Goal: Task Accomplishment & Management: Manage account settings

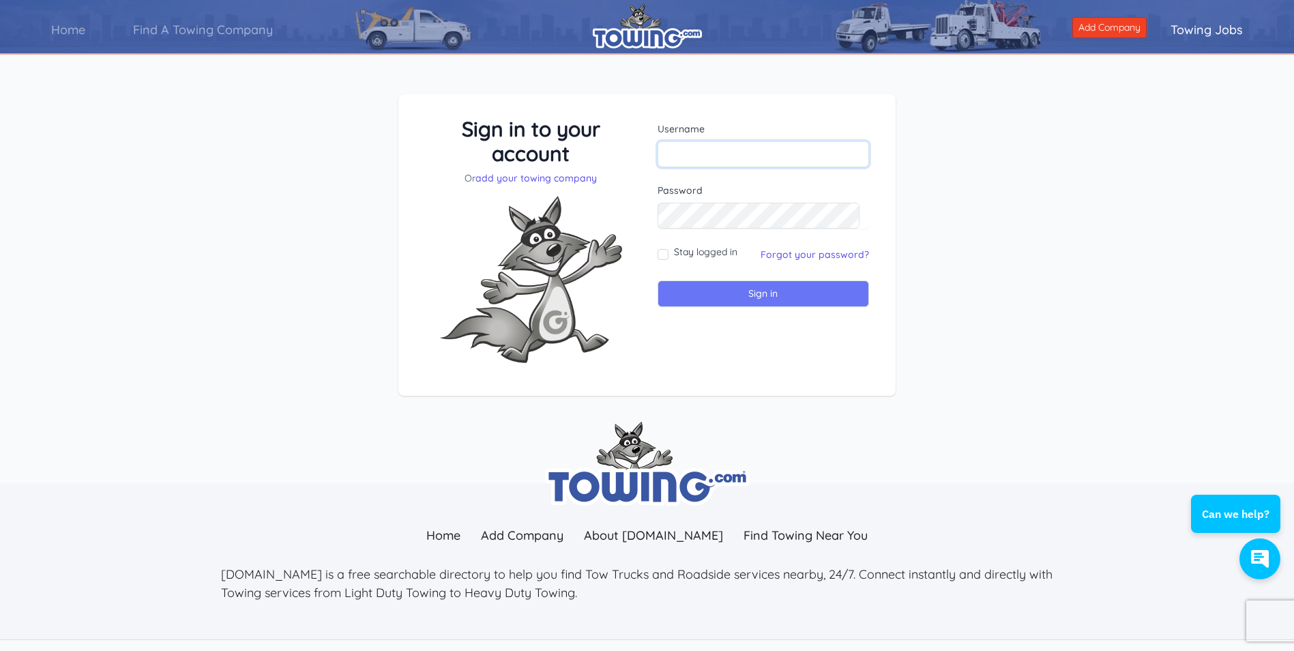
type input "jjoserodriguez73@yahoo.com"
click at [774, 298] on input "Sign in" at bounding box center [764, 293] width 212 height 27
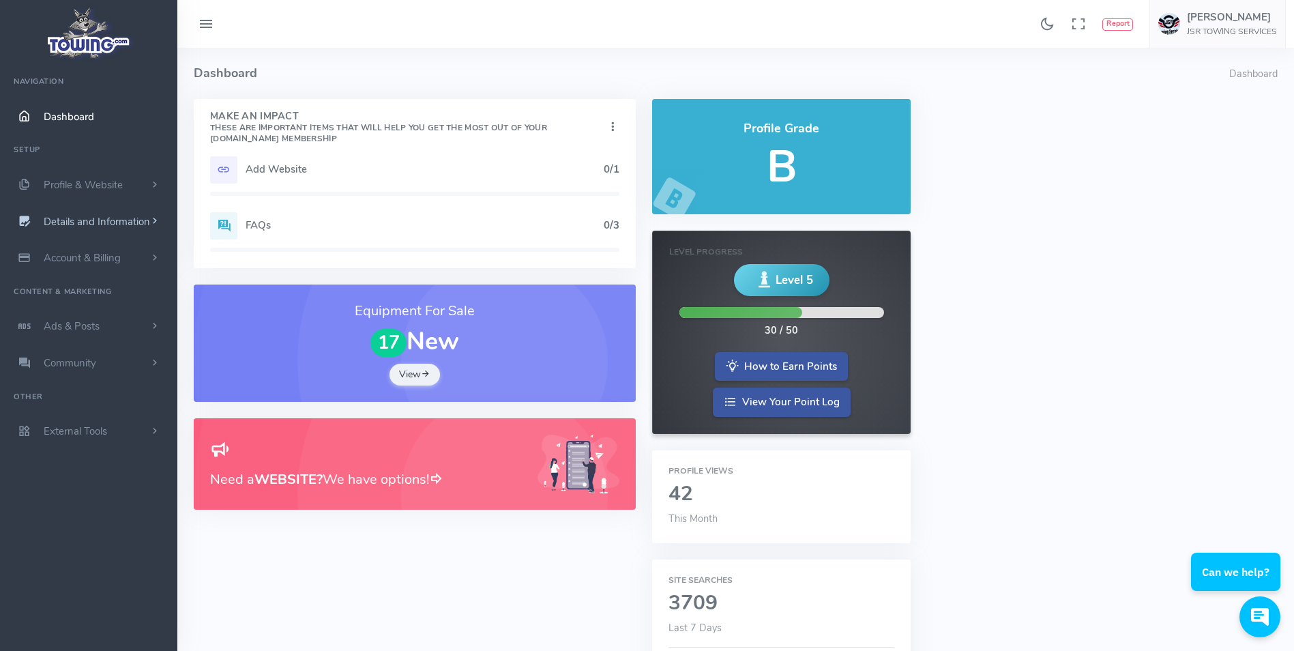
click at [96, 226] on span "Details and Information" at bounding box center [97, 222] width 106 height 14
click at [105, 327] on link "Profile Settings" at bounding box center [105, 330] width 143 height 27
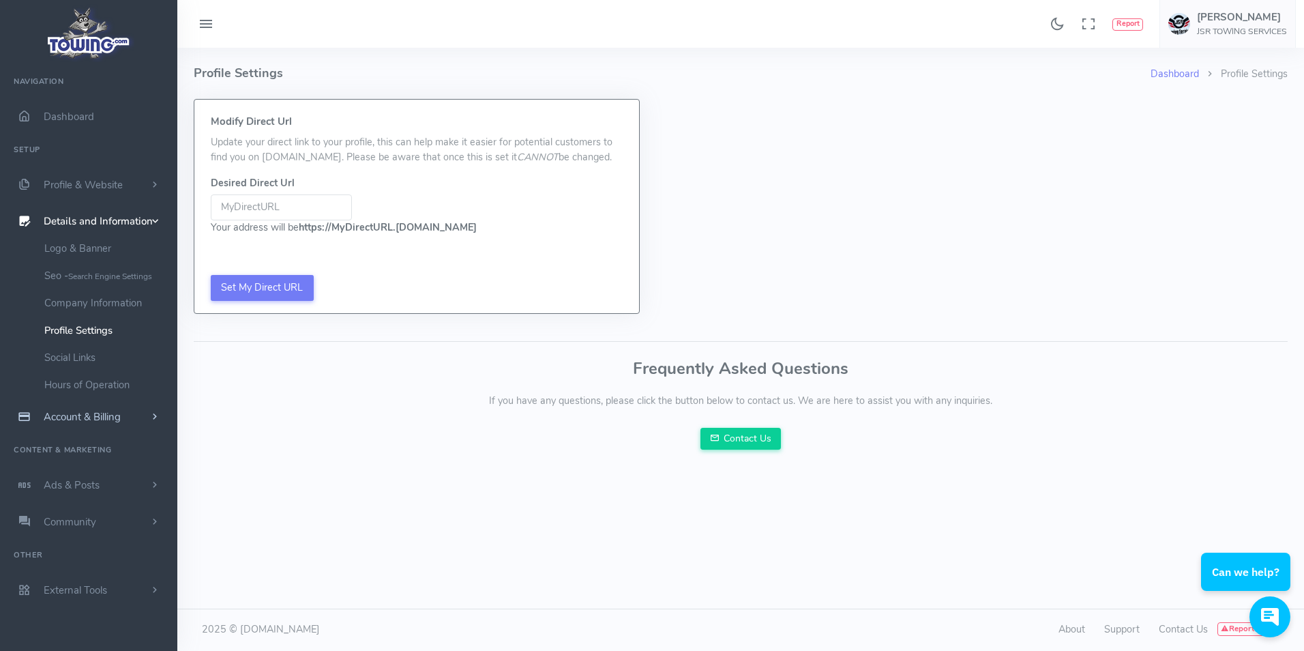
click at [80, 411] on span "Account & Billing" at bounding box center [82, 417] width 77 height 14
click at [69, 406] on link "Cancel" at bounding box center [105, 408] width 143 height 27
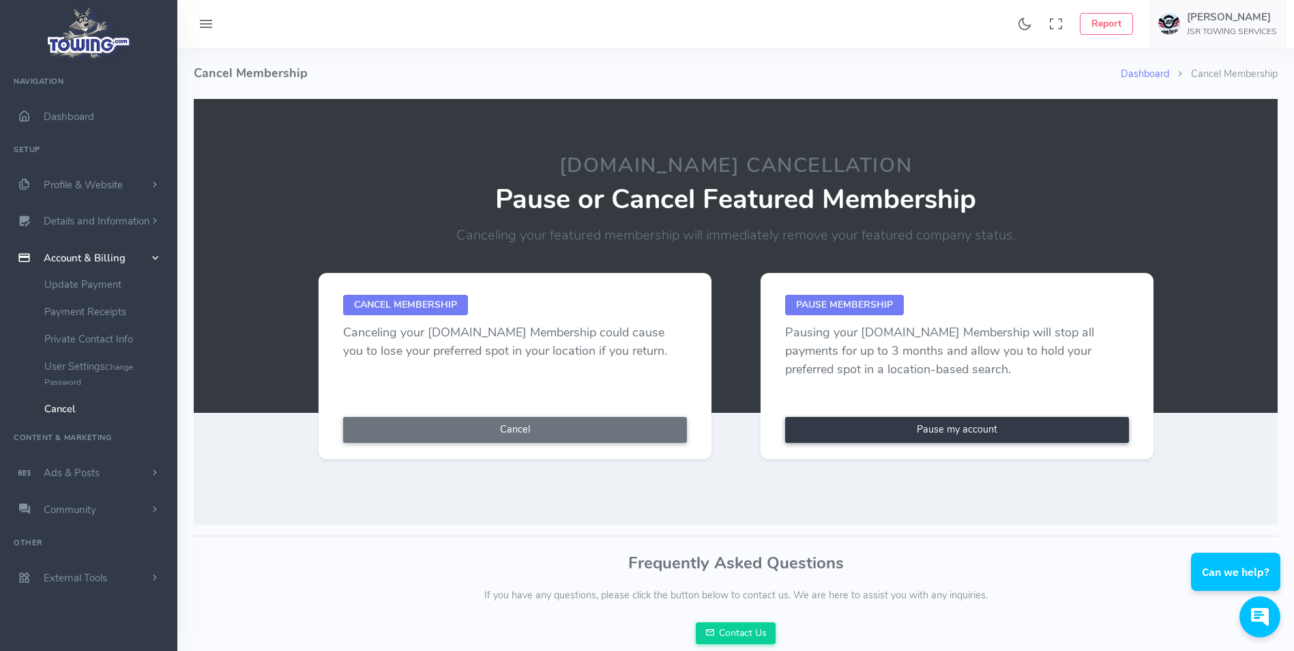
click at [964, 431] on link "Pause my account" at bounding box center [957, 430] width 344 height 26
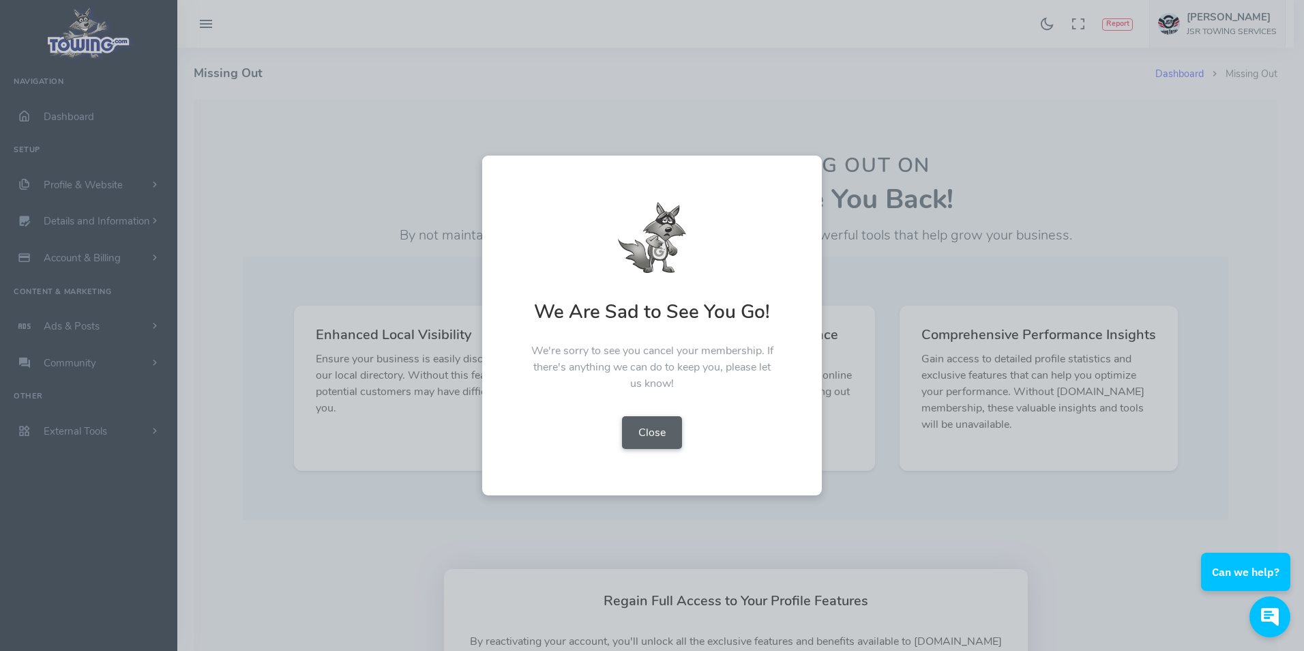
click at [650, 428] on button "Close" at bounding box center [652, 432] width 60 height 33
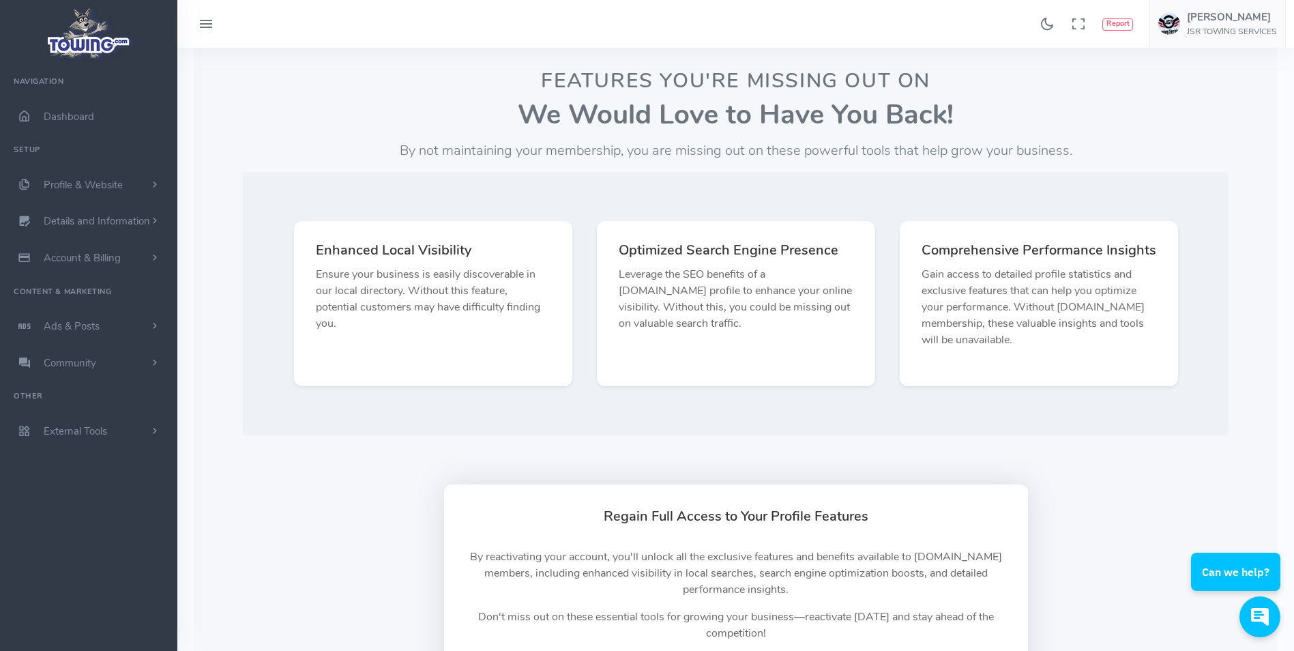
scroll to position [68, 0]
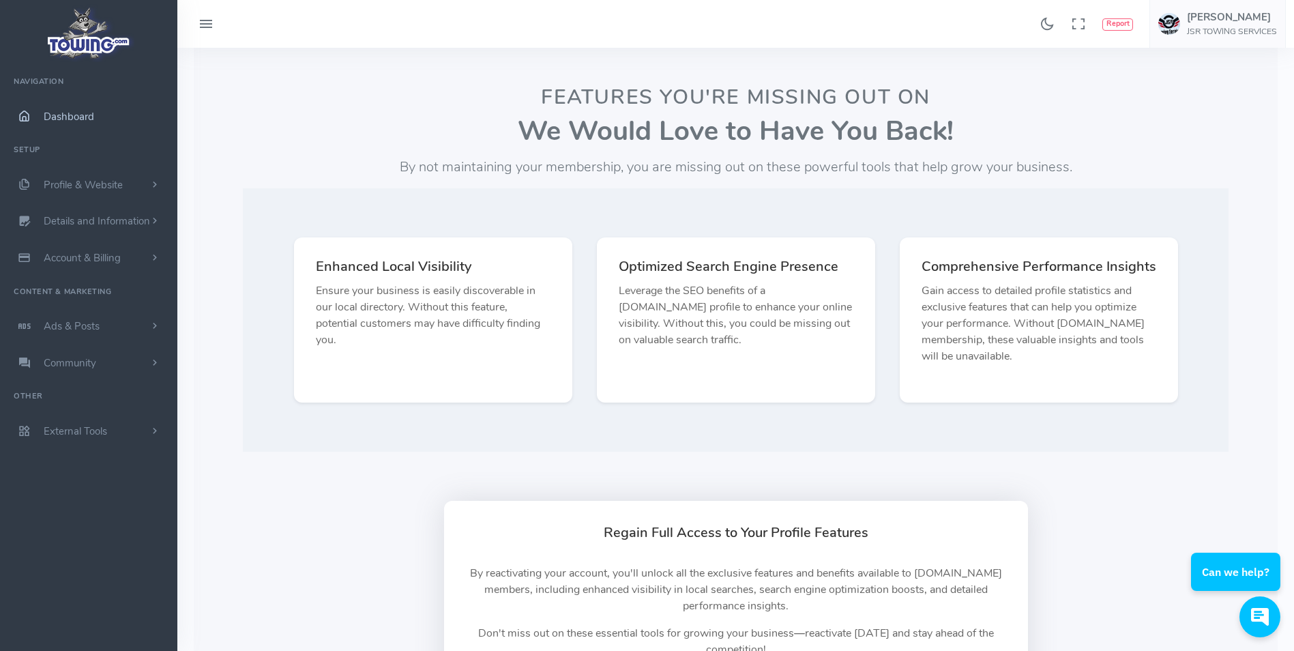
click at [61, 121] on span "Dashboard" at bounding box center [69, 117] width 50 height 14
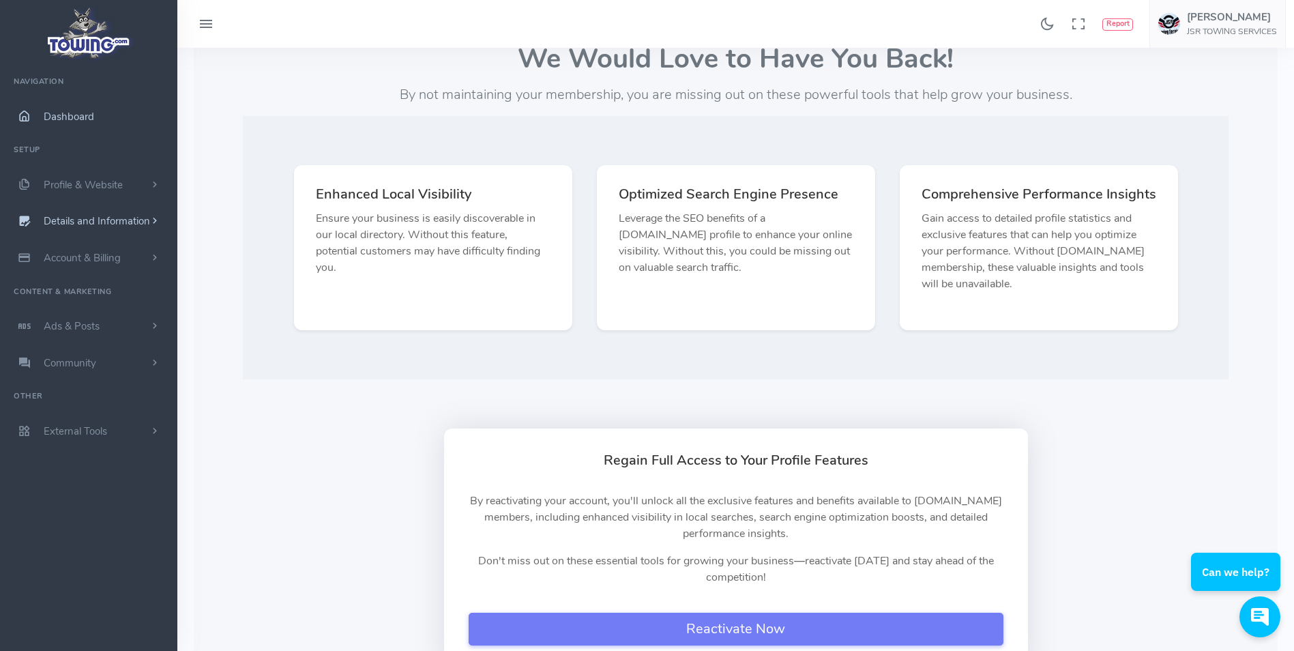
scroll to position [136, 0]
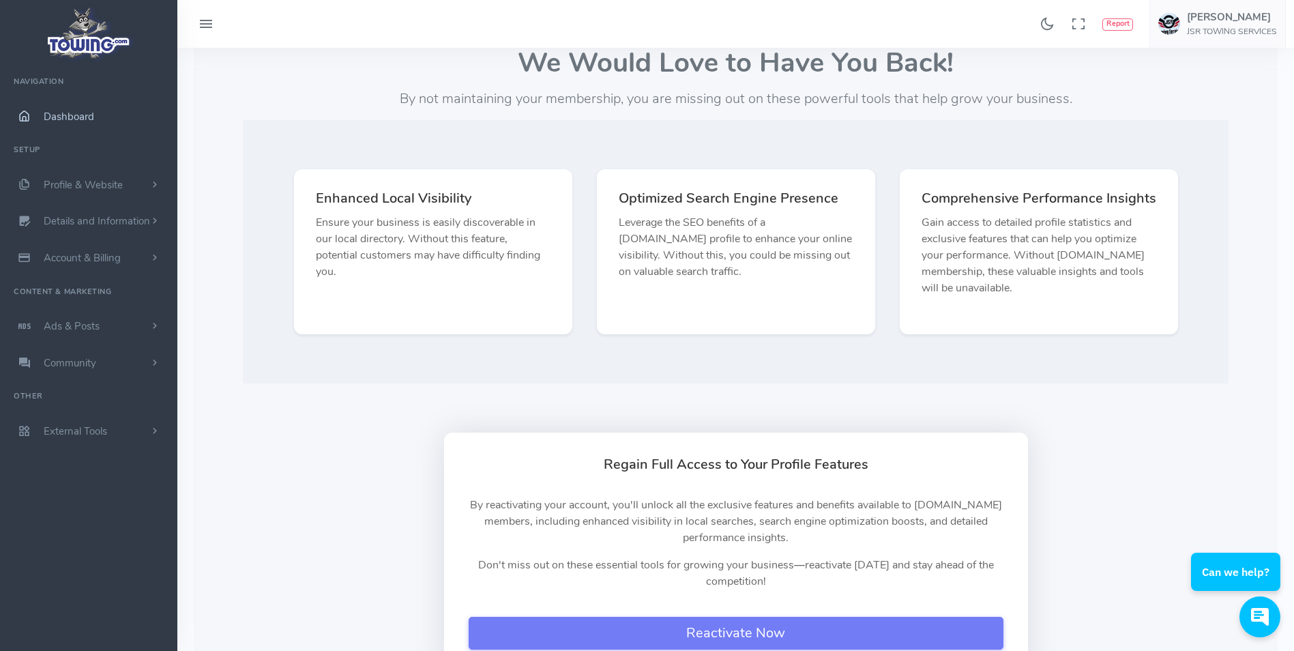
click at [85, 117] on span "Dashboard" at bounding box center [69, 117] width 50 height 14
click at [82, 179] on span "Profile & Website" at bounding box center [83, 185] width 79 height 14
click at [80, 207] on link "Homepage Content" at bounding box center [105, 211] width 143 height 27
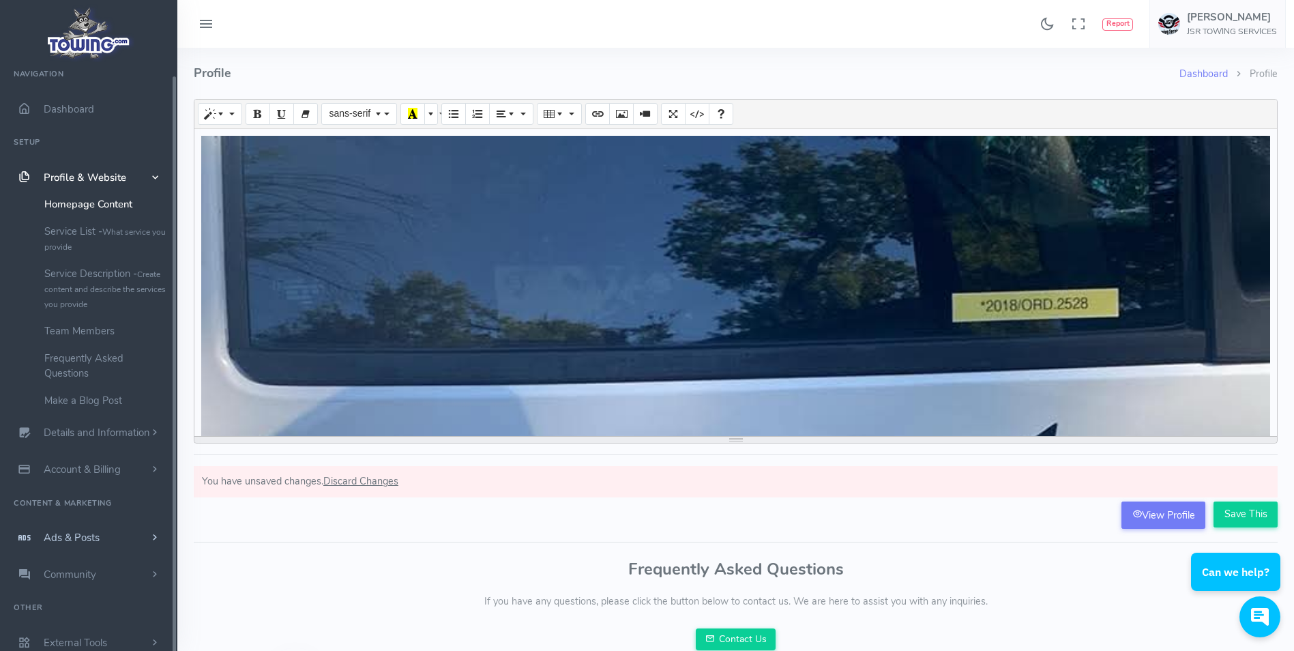
scroll to position [12, 0]
click at [1265, 18] on h5 "JOSE RODRIGUEZ" at bounding box center [1232, 17] width 90 height 11
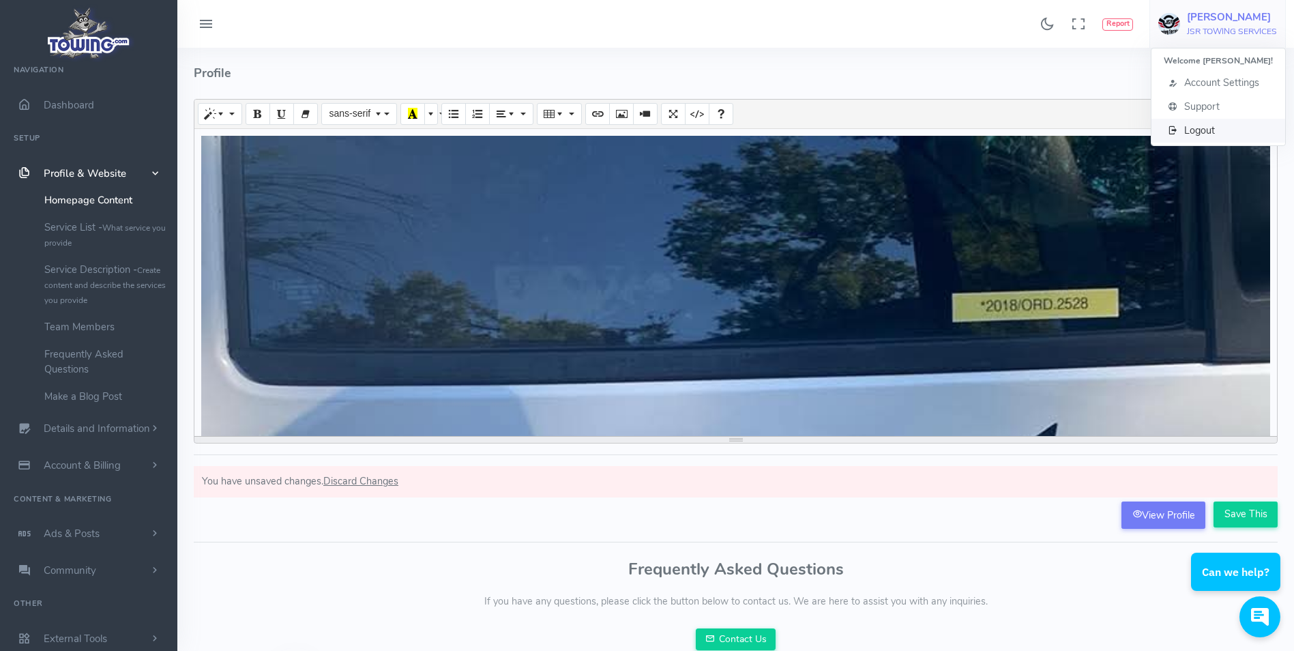
click at [1212, 123] on span "Logout" at bounding box center [1199, 130] width 31 height 14
